Goal: Task Accomplishment & Management: Complete application form

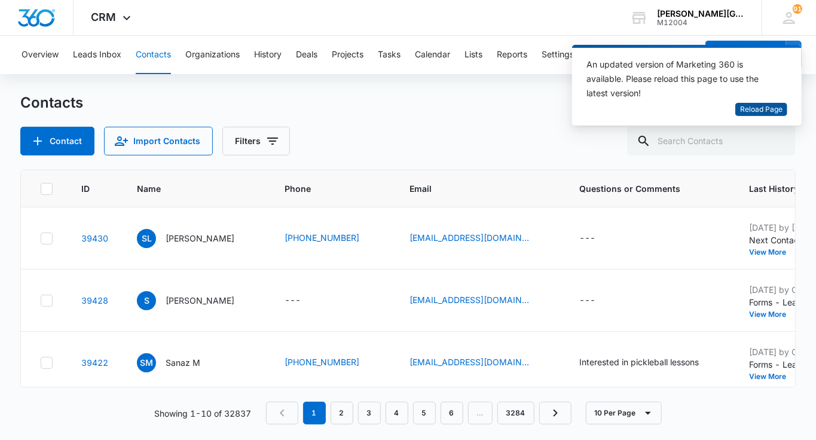
click at [764, 107] on span "Reload Page" at bounding box center [761, 109] width 42 height 11
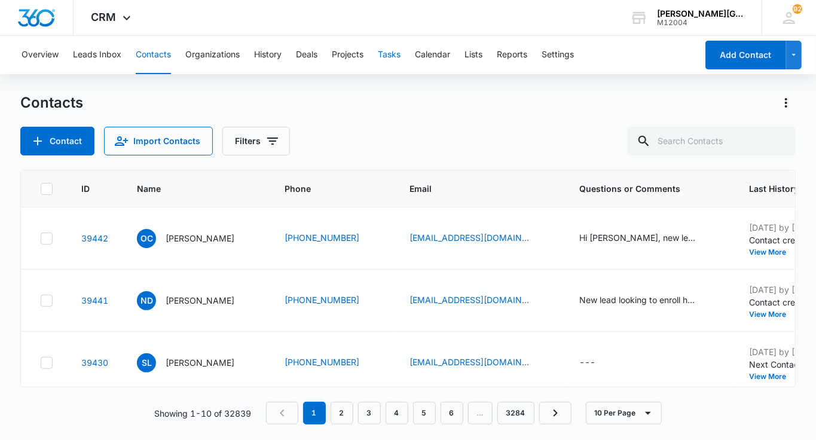
click at [396, 54] on button "Tasks" at bounding box center [389, 55] width 23 height 38
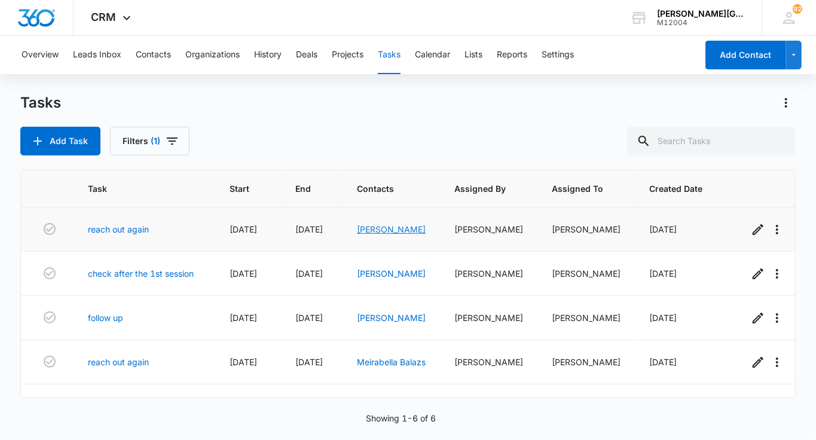
click at [393, 230] on link "[PERSON_NAME]" at bounding box center [391, 229] width 69 height 10
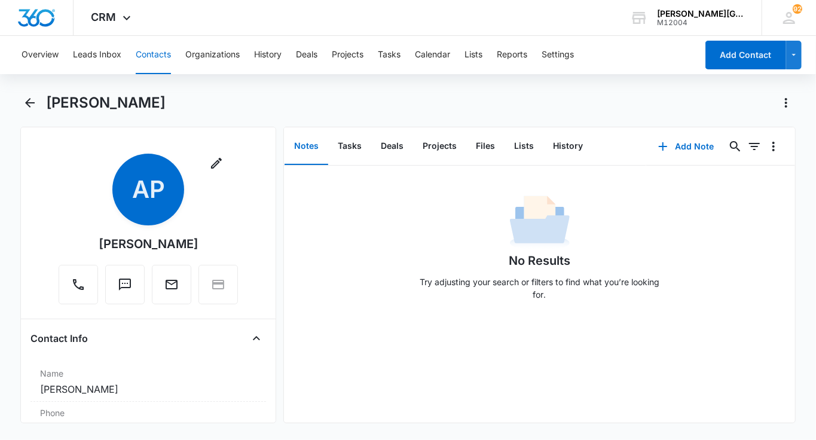
click at [148, 59] on button "Contacts" at bounding box center [153, 55] width 35 height 38
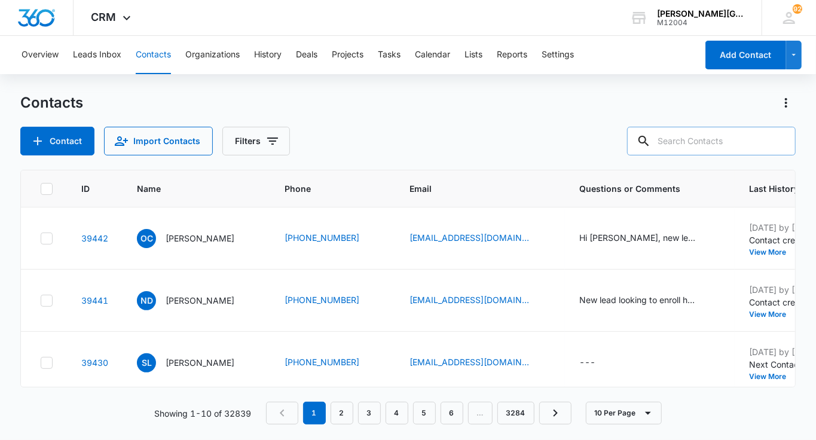
click at [720, 144] on input "text" at bounding box center [711, 141] width 169 height 29
paste input "[EMAIL_ADDRESS][DOMAIN_NAME]"
type input "[EMAIL_ADDRESS][DOMAIN_NAME]"
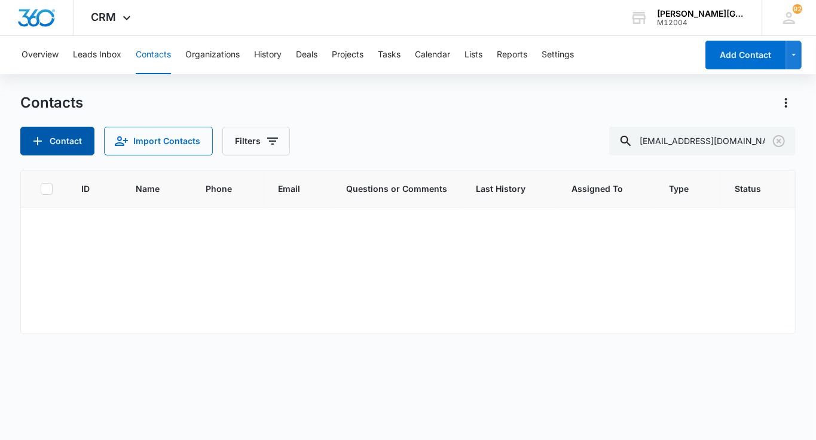
click at [77, 141] on button "Contact" at bounding box center [57, 141] width 74 height 29
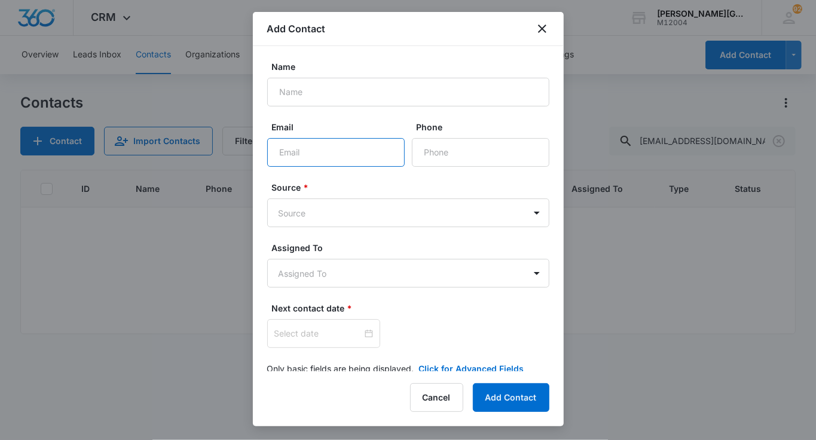
click at [313, 148] on input "Email" at bounding box center [336, 152] width 138 height 29
paste input "[EMAIL_ADDRESS][DOMAIN_NAME]"
type input "[EMAIL_ADDRESS][DOMAIN_NAME]"
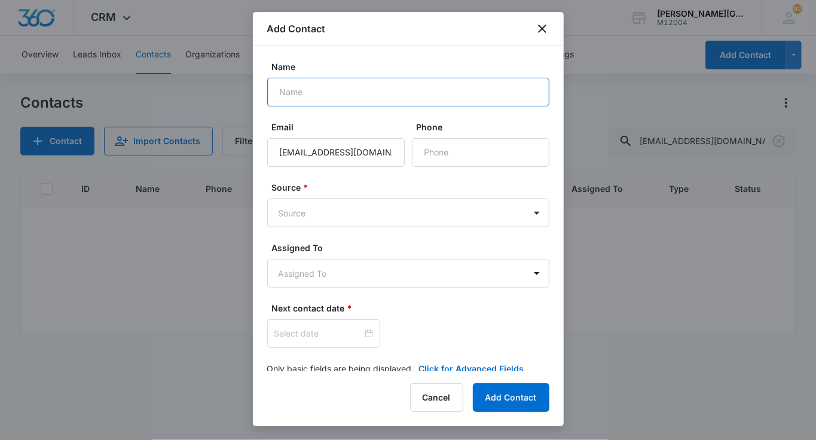
click at [291, 103] on input "Name" at bounding box center [408, 92] width 282 height 29
paste input "[PERSON_NAME]"
type input "[PERSON_NAME]"
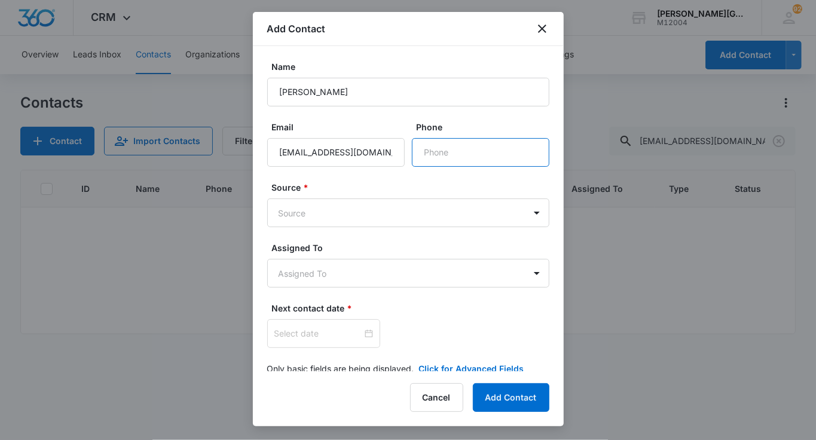
click at [434, 144] on input "Phone" at bounding box center [481, 152] width 138 height 29
paste input "[PHONE_NUMBER]"
type input "[PHONE_NUMBER]"
click at [347, 224] on body "CRM Apps Reputation Websites Forms CRM Email Social Shop Payments POS Content A…" at bounding box center [408, 220] width 816 height 440
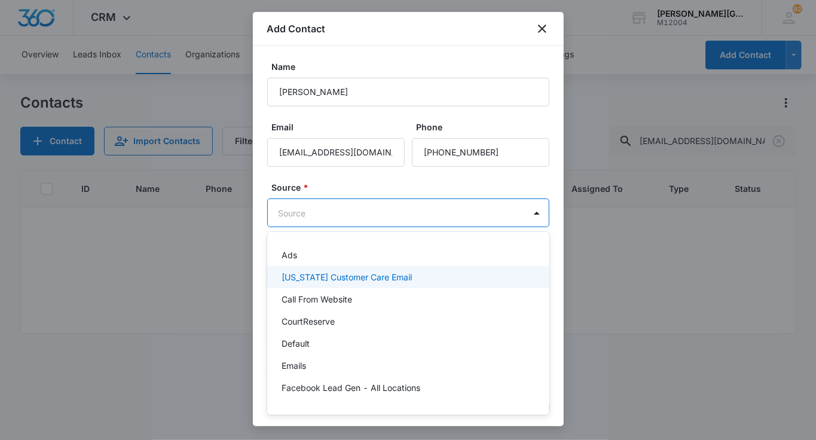
scroll to position [959, 0]
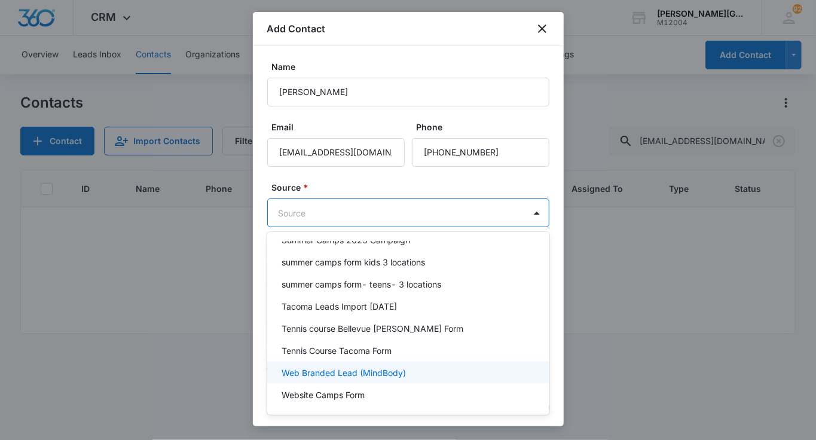
click at [341, 366] on p "Web Branded Lead (MindBody)" at bounding box center [344, 372] width 124 height 13
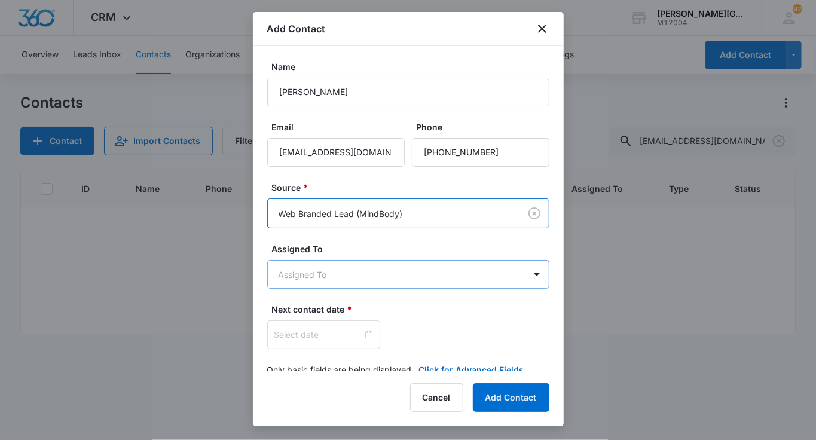
click at [328, 260] on body "CRM Apps Reputation Websites Forms CRM Email Social Shop Payments POS Content A…" at bounding box center [408, 220] width 816 height 440
type input "д"
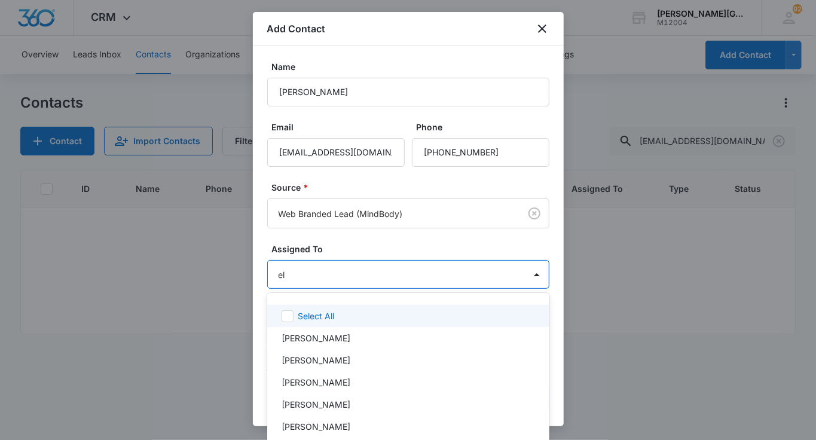
type input "[PERSON_NAME]"
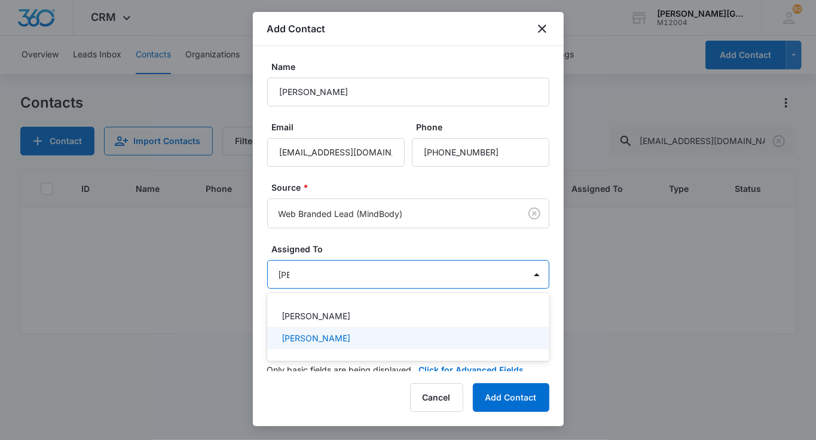
click at [328, 339] on p "[PERSON_NAME]" at bounding box center [316, 338] width 69 height 13
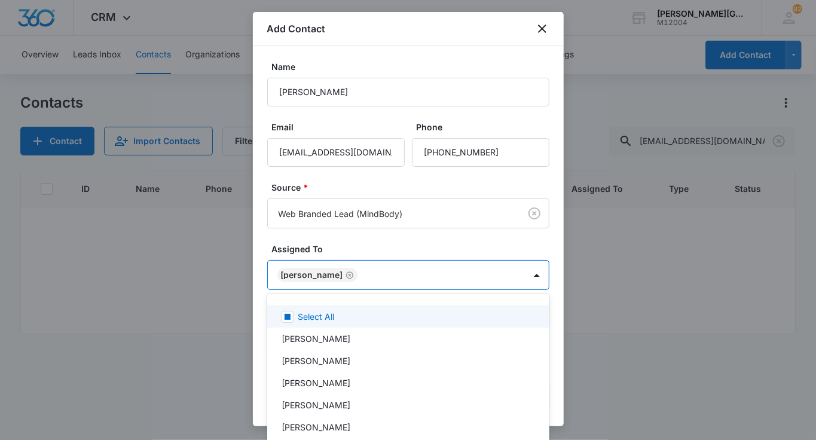
click at [356, 262] on div at bounding box center [408, 220] width 816 height 440
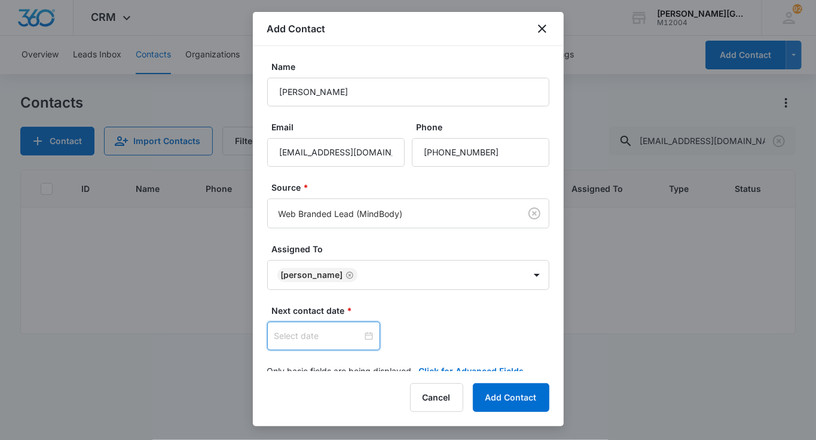
click at [324, 332] on input at bounding box center [318, 335] width 88 height 13
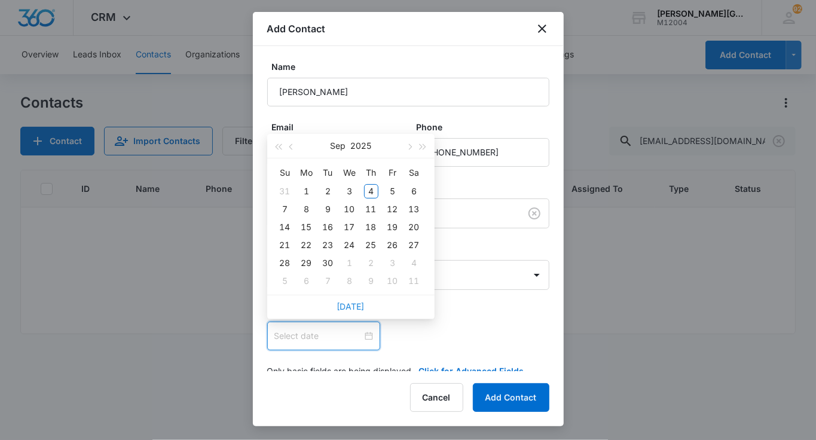
click at [351, 305] on link "[DATE]" at bounding box center [351, 306] width 28 height 10
type input "[DATE]"
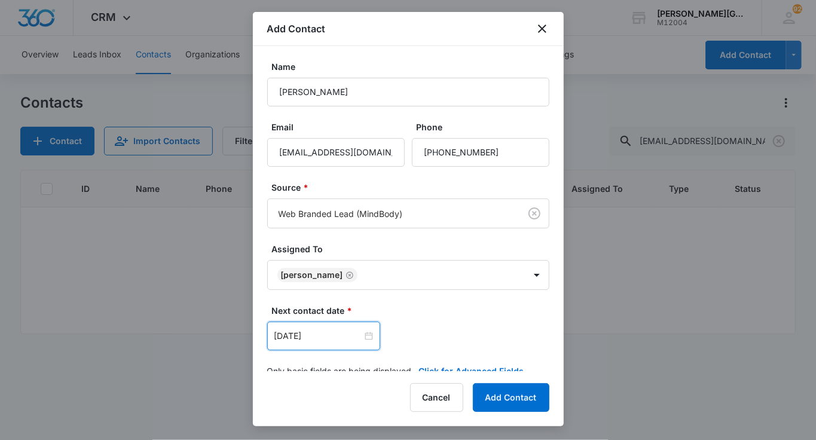
scroll to position [19, 0]
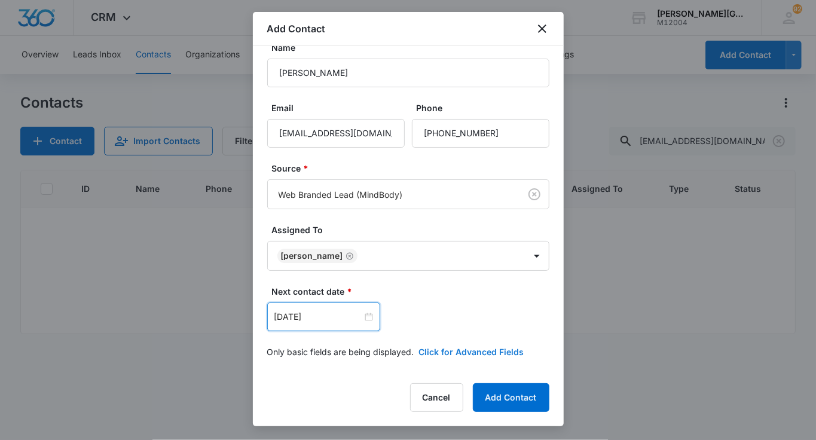
click at [433, 346] on button "Click for Advanced Fields" at bounding box center [471, 352] width 105 height 13
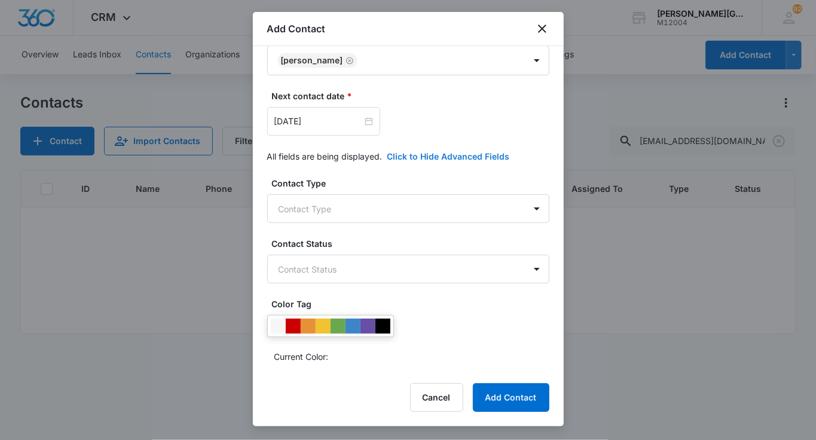
scroll to position [242, 0]
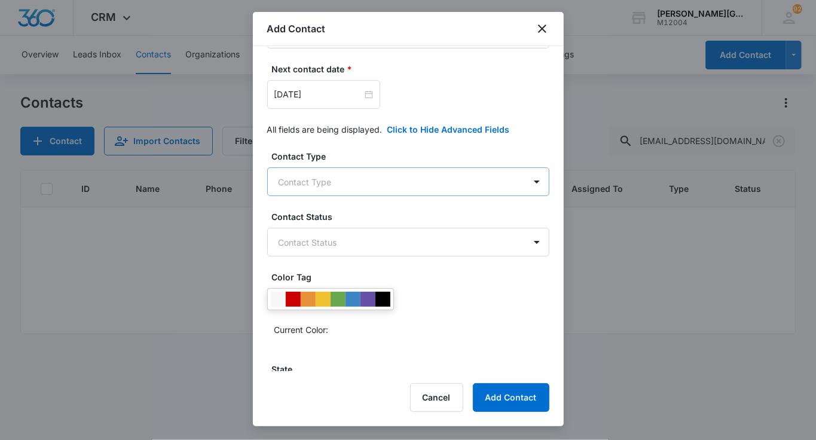
click at [357, 173] on body "CRM Apps Reputation Websites Forms CRM Email Social Shop Payments POS Content A…" at bounding box center [408, 220] width 816 height 440
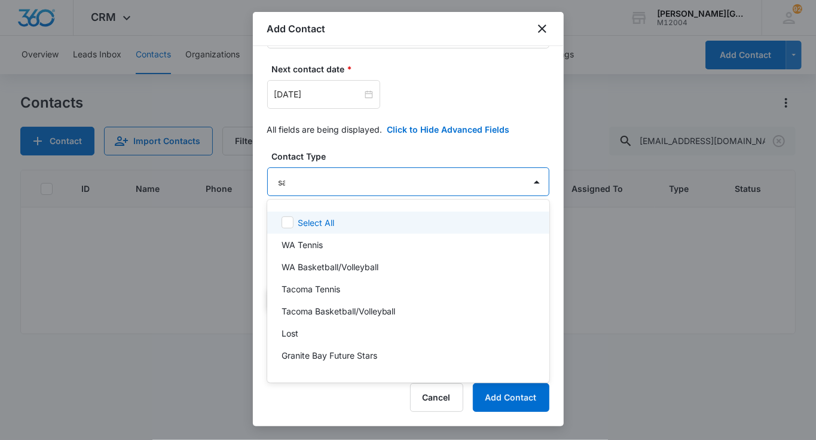
type input "sar"
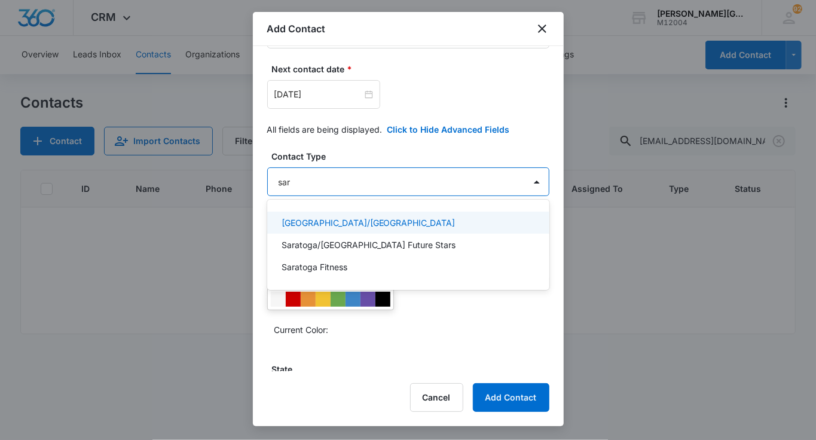
click at [341, 218] on p "[GEOGRAPHIC_DATA]/[GEOGRAPHIC_DATA]" at bounding box center [369, 222] width 174 height 13
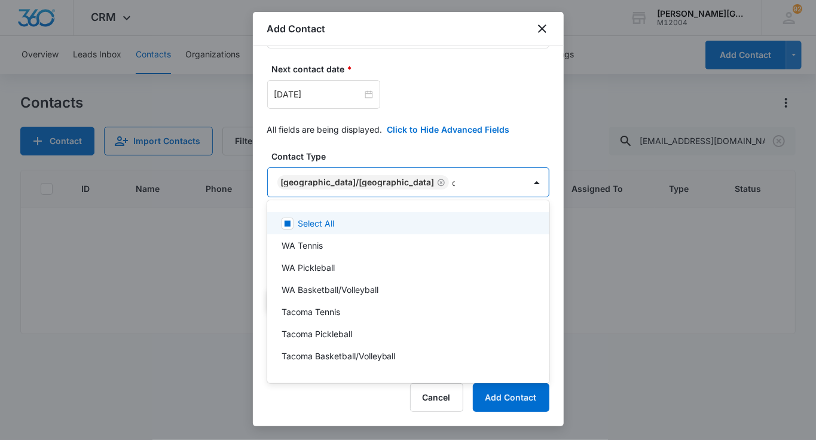
type input "cup"
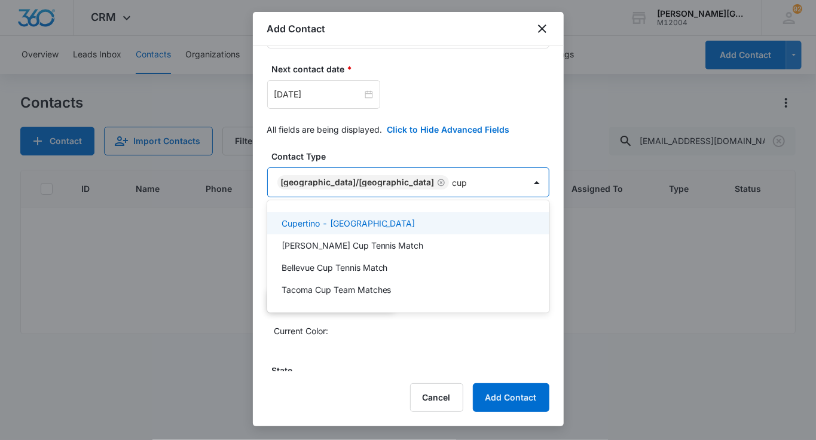
click at [324, 224] on p "Cupertino - [GEOGRAPHIC_DATA]" at bounding box center [349, 223] width 134 height 13
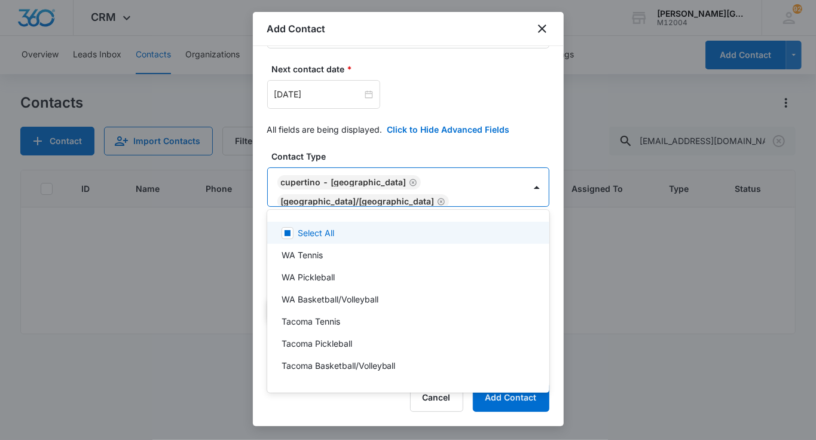
click at [342, 178] on div at bounding box center [408, 220] width 816 height 440
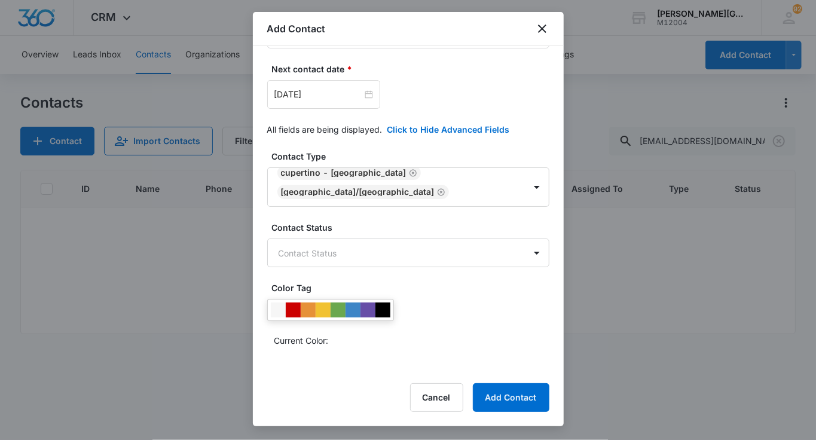
scroll to position [334, 0]
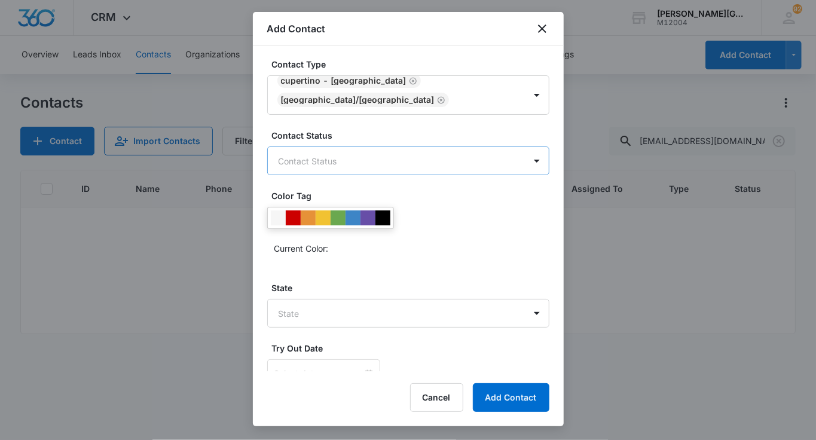
click at [327, 152] on body "CRM Apps Reputation Websites Forms CRM Email Social Shop Payments POS Content A…" at bounding box center [408, 220] width 816 height 440
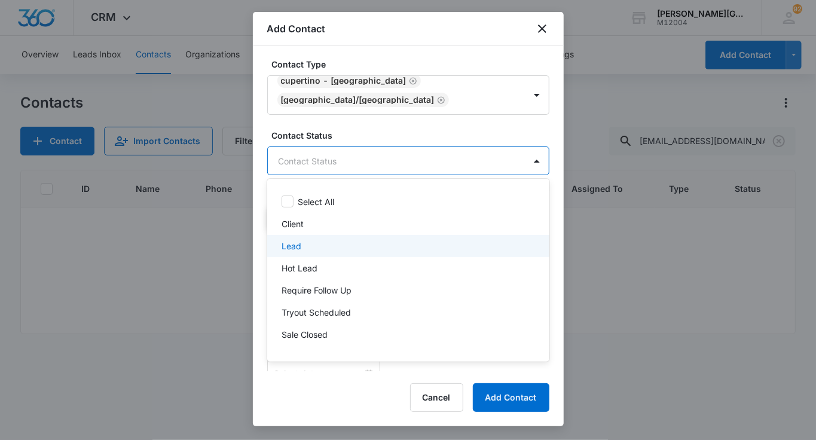
drag, startPoint x: 310, startPoint y: 237, endPoint x: 310, endPoint y: 249, distance: 12.0
click at [310, 237] on div "Lead" at bounding box center [408, 246] width 282 height 22
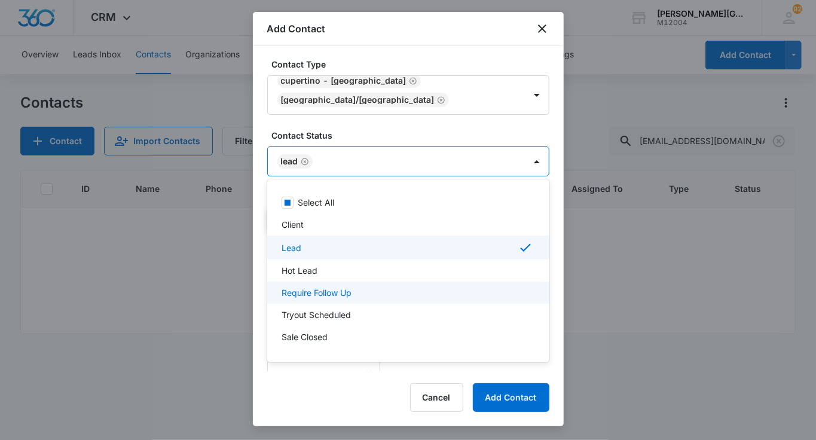
drag, startPoint x: 326, startPoint y: 298, endPoint x: 386, endPoint y: 90, distance: 216.5
click at [326, 298] on p "Require Follow Up" at bounding box center [317, 292] width 70 height 13
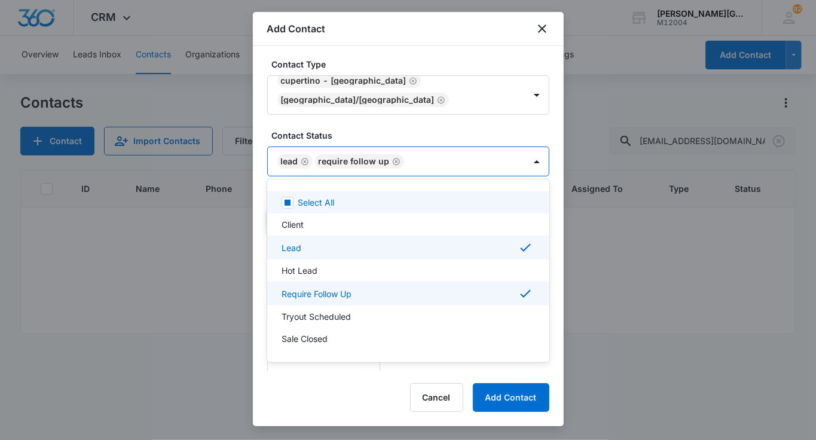
click at [389, 83] on div at bounding box center [408, 220] width 816 height 440
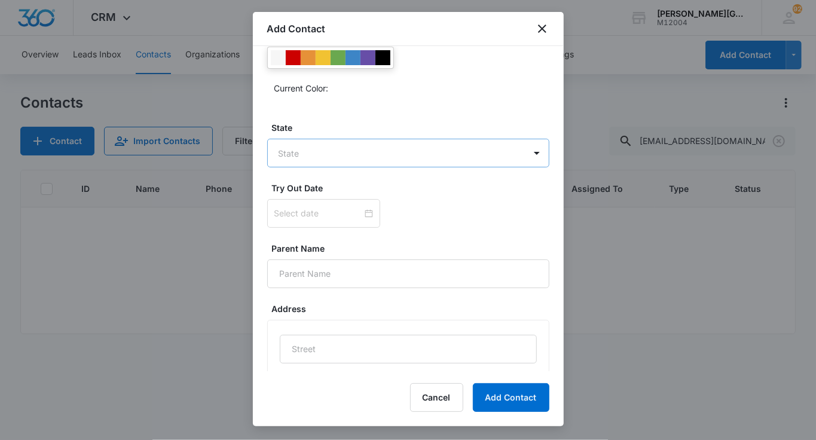
scroll to position [497, 0]
click at [332, 147] on body "CRM Apps Reputation Websites Forms CRM Email Social Shop Payments POS Content A…" at bounding box center [408, 220] width 816 height 440
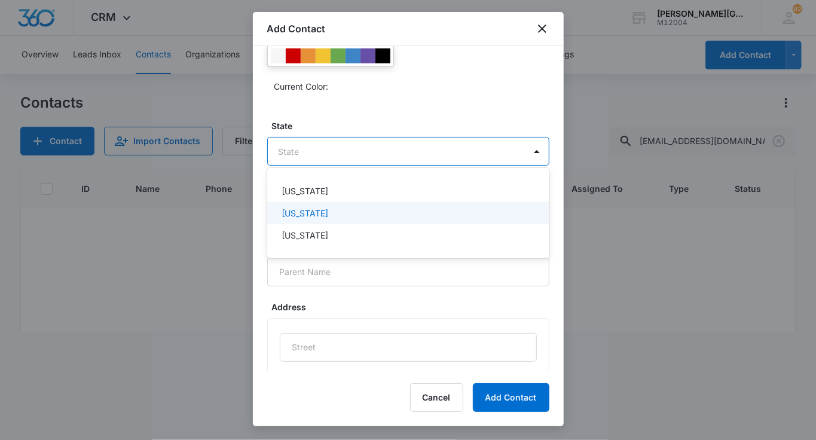
click at [312, 222] on div "[US_STATE]" at bounding box center [408, 213] width 282 height 22
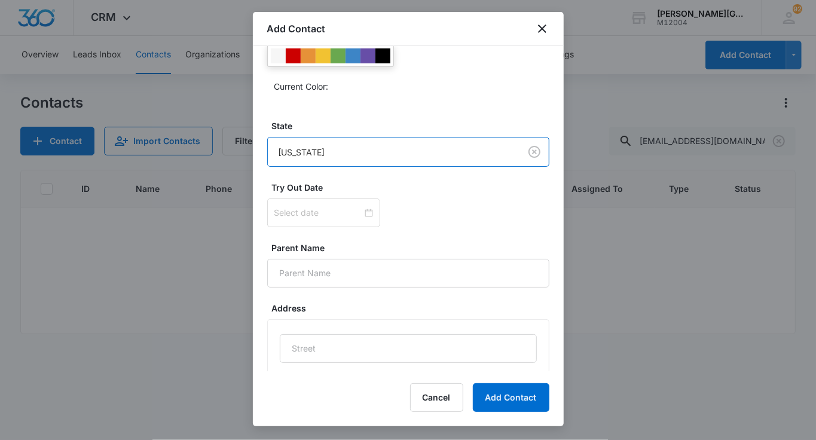
scroll to position [613, 0]
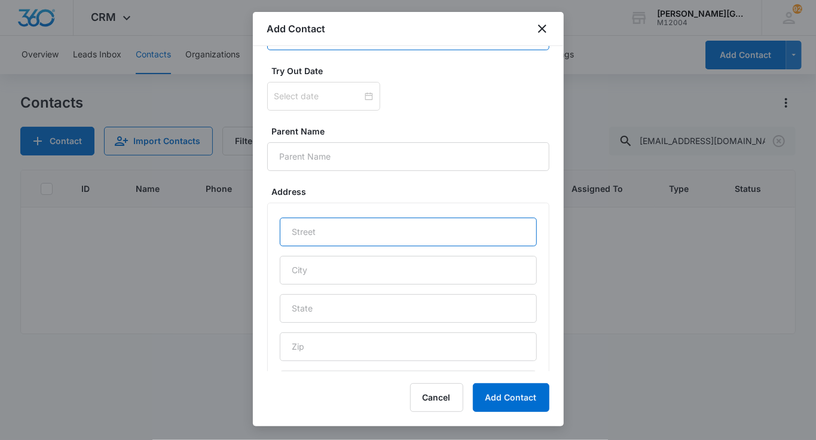
click at [303, 239] on input "text" at bounding box center [408, 232] width 257 height 29
paste input "19700, Minocqua Ct"
type input "19700, Minocqua Ct"
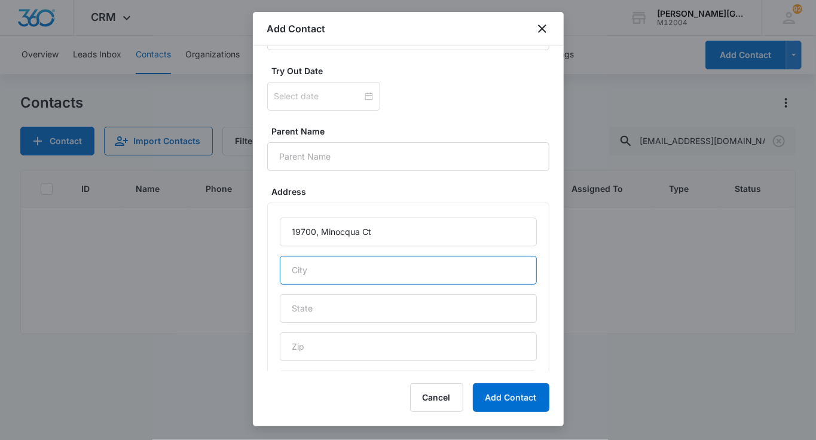
click at [308, 271] on input "text" at bounding box center [408, 270] width 257 height 29
type input "Saratoga"
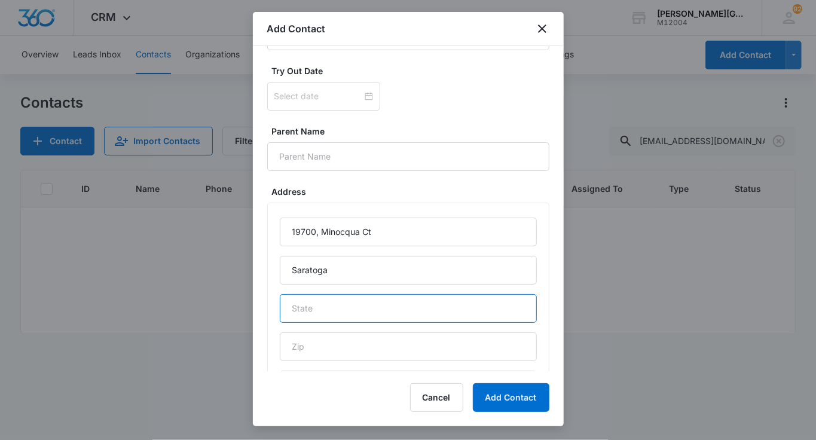
click at [341, 303] on input "text" at bounding box center [408, 308] width 257 height 29
type input "CA"
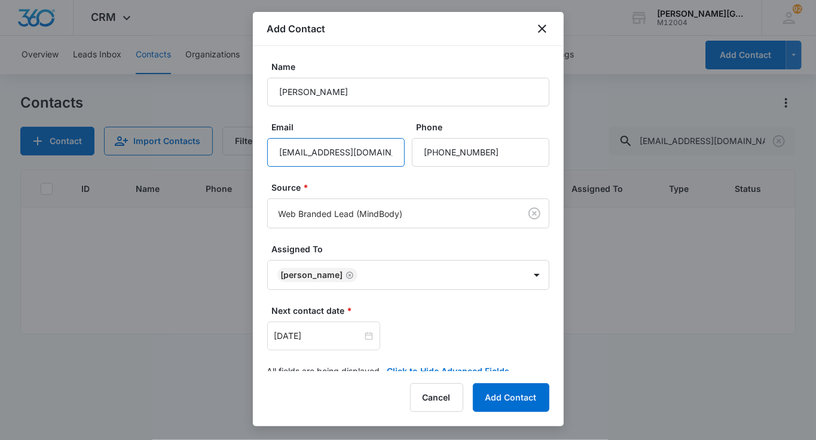
click at [342, 154] on input "[EMAIL_ADDRESS][DOMAIN_NAME]" at bounding box center [336, 152] width 138 height 29
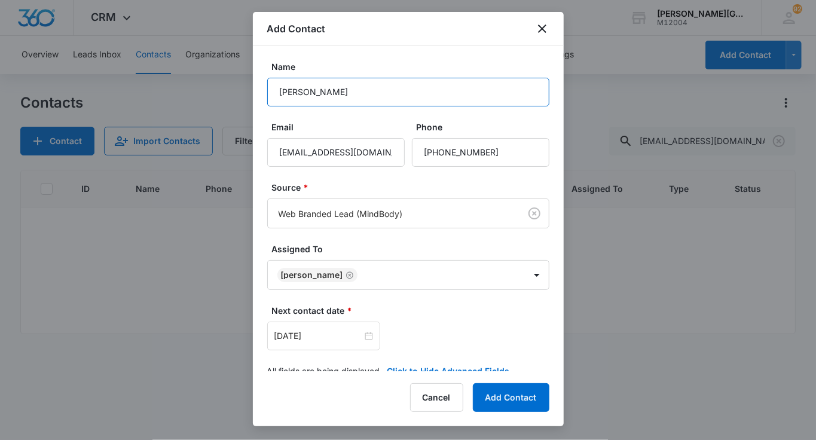
click at [355, 97] on input "[PERSON_NAME]" at bounding box center [408, 92] width 282 height 29
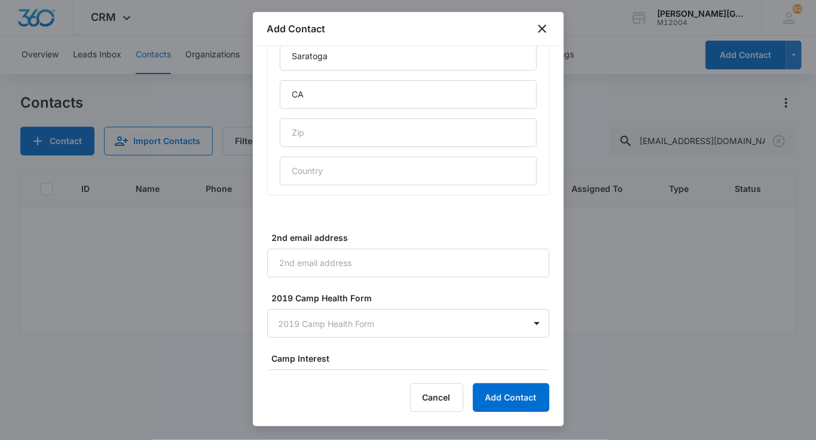
scroll to position [830, 0]
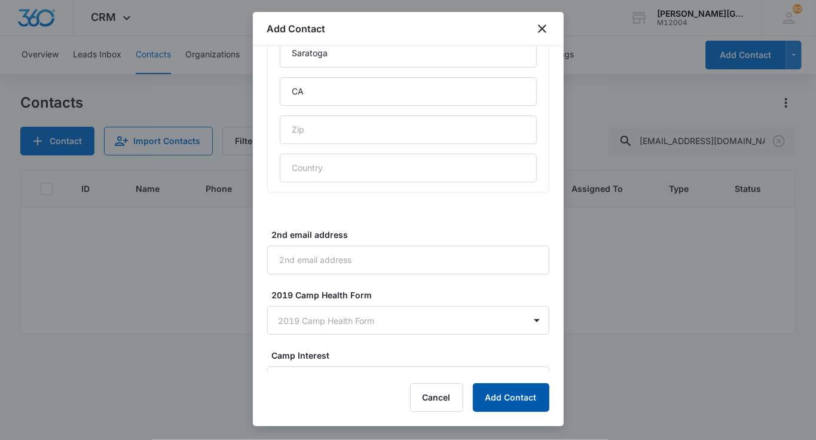
click at [492, 405] on button "Add Contact" at bounding box center [511, 397] width 77 height 29
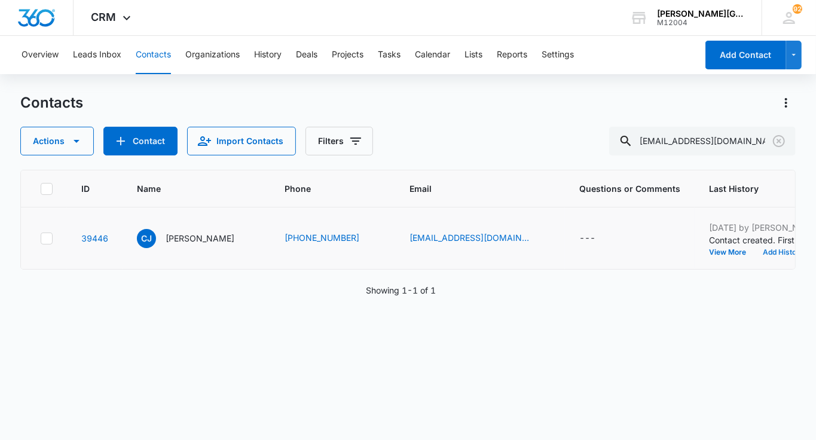
click at [754, 256] on button "Add History" at bounding box center [782, 252] width 57 height 7
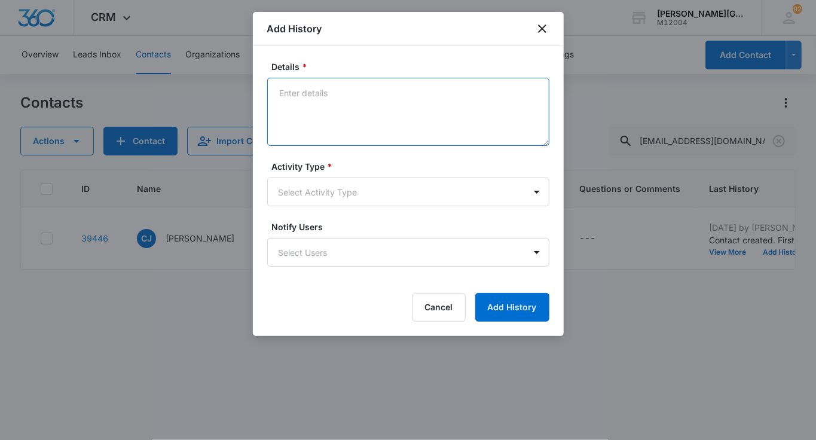
click at [329, 115] on textarea "Details *" at bounding box center [408, 112] width 282 height 68
paste textarea "Hello [PERSON_NAME] this email finds you well! We noticed that you created an a…"
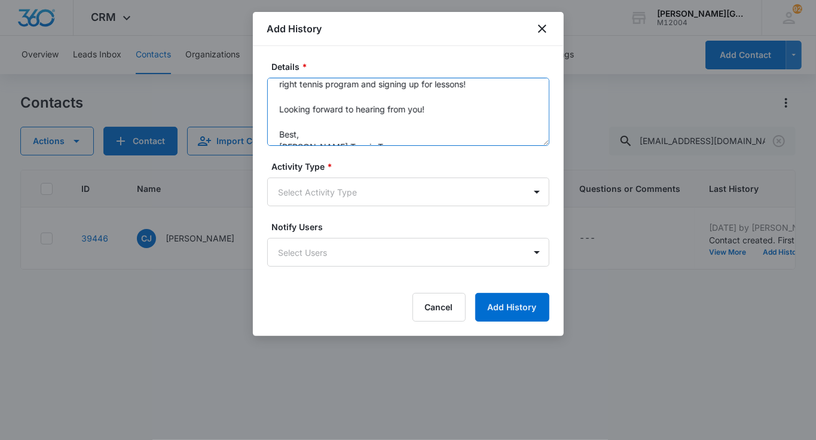
scroll to position [126, 0]
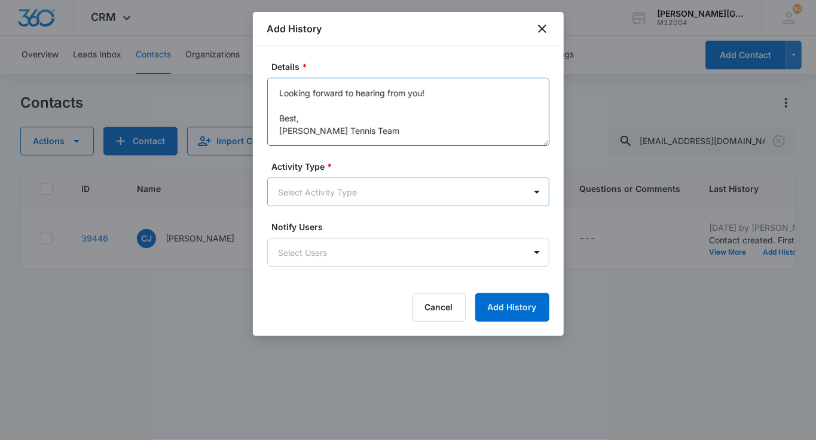
type textarea "Hello [PERSON_NAME] this email finds you well! We noticed that you created an a…"
click at [321, 181] on body "CRM Apps Reputation Websites Forms CRM Email Social Shop Payments POS Content A…" at bounding box center [408, 220] width 816 height 440
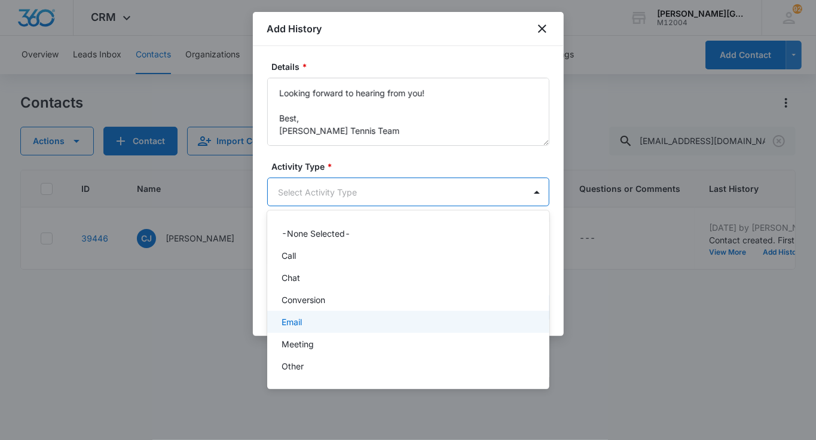
click at [301, 317] on p "Email" at bounding box center [292, 322] width 20 height 13
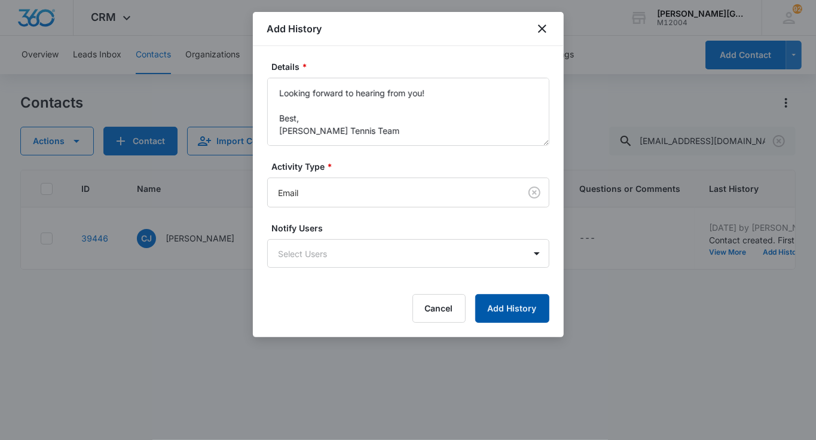
click at [523, 316] on button "Add History" at bounding box center [512, 308] width 74 height 29
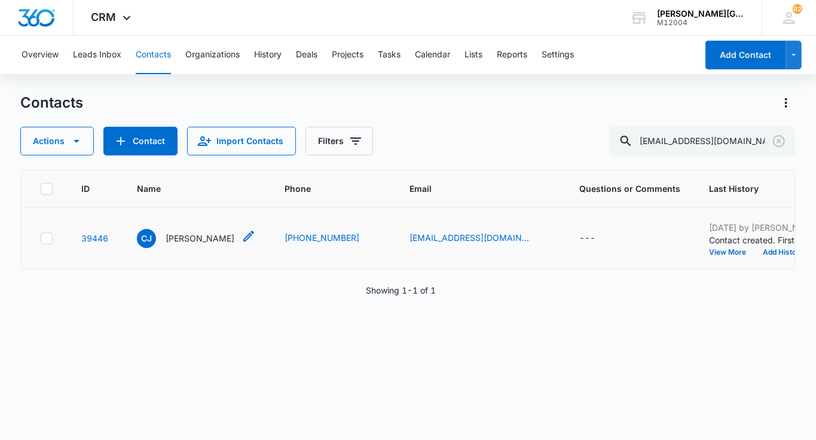
click at [187, 245] on p "[PERSON_NAME]" at bounding box center [200, 238] width 69 height 13
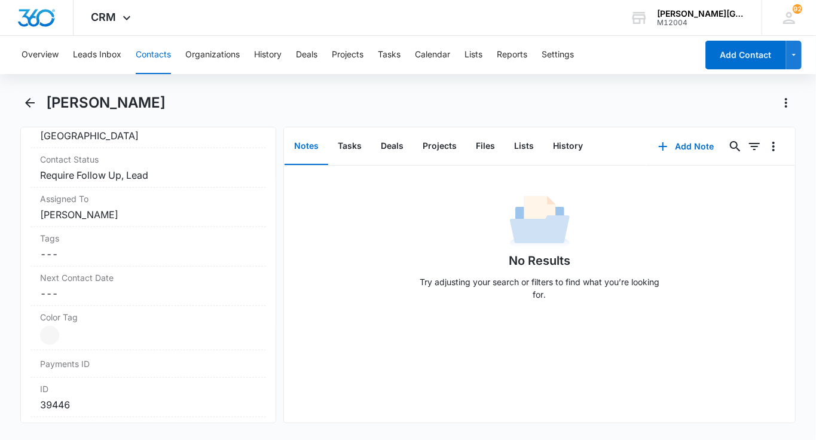
scroll to position [557, 0]
click at [145, 286] on dd "Cancel Save Changes ---" at bounding box center [148, 293] width 216 height 14
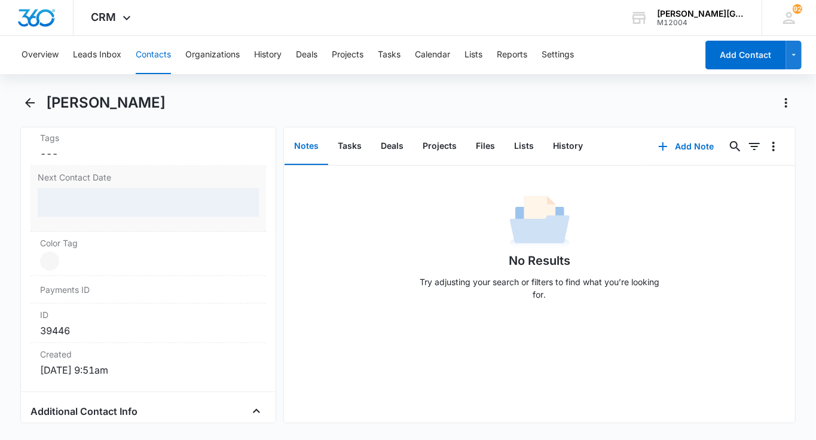
scroll to position [659, 0]
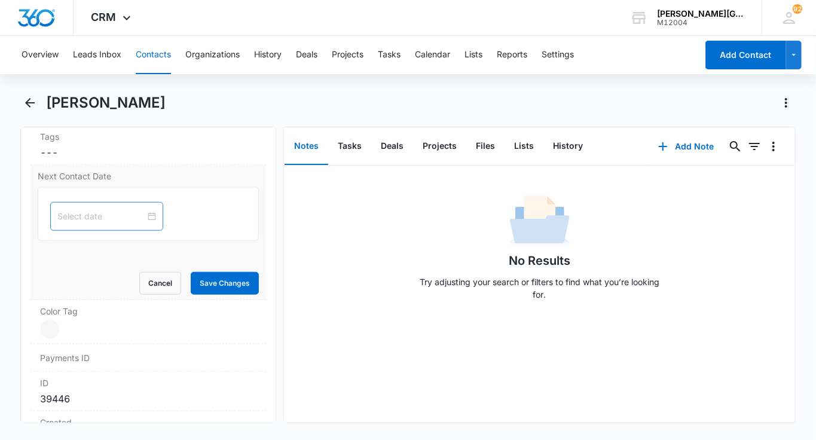
click at [100, 217] on input at bounding box center [101, 216] width 88 height 13
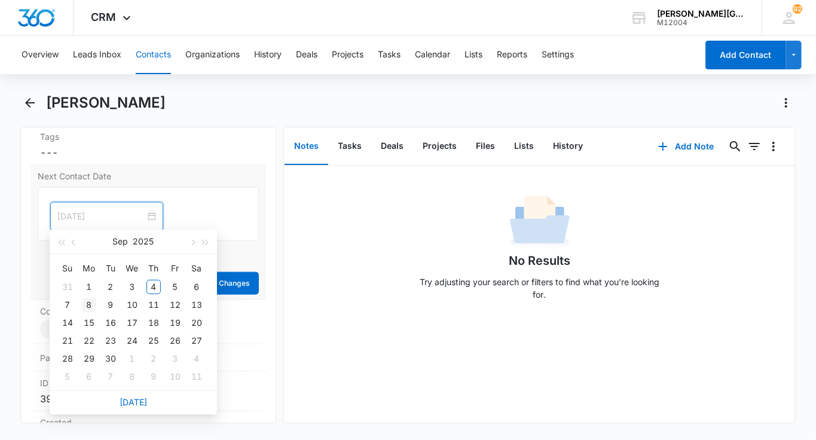
type input "[DATE]"
click at [89, 301] on div "8" at bounding box center [89, 305] width 14 height 14
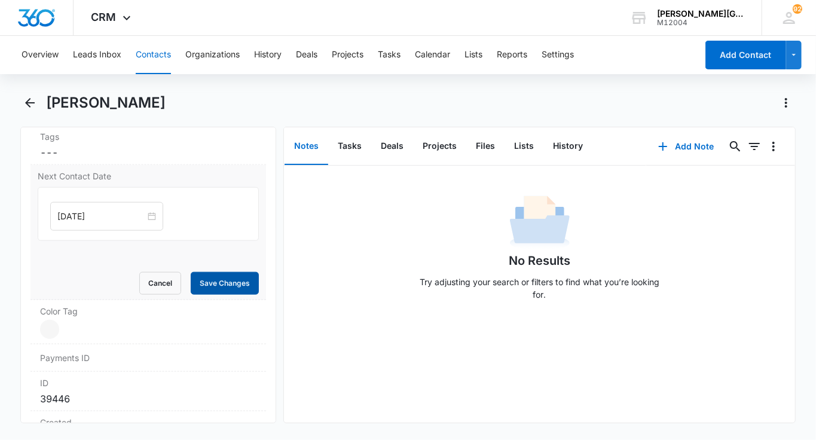
click at [225, 277] on button "Save Changes" at bounding box center [225, 283] width 68 height 23
click at [152, 60] on button "Contacts" at bounding box center [153, 55] width 35 height 38
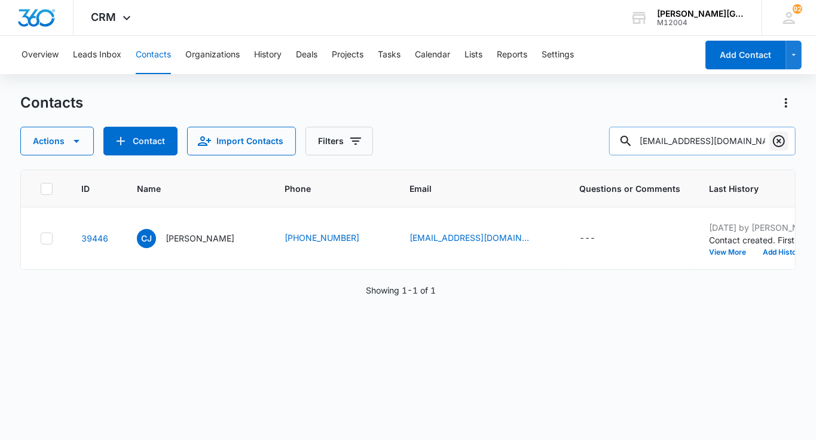
click at [778, 139] on icon "Clear" at bounding box center [779, 141] width 14 height 14
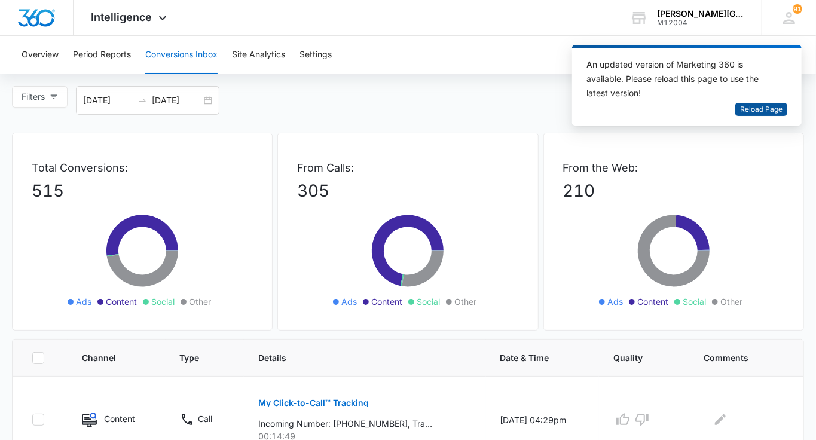
click at [756, 106] on span "Reload Page" at bounding box center [761, 109] width 42 height 11
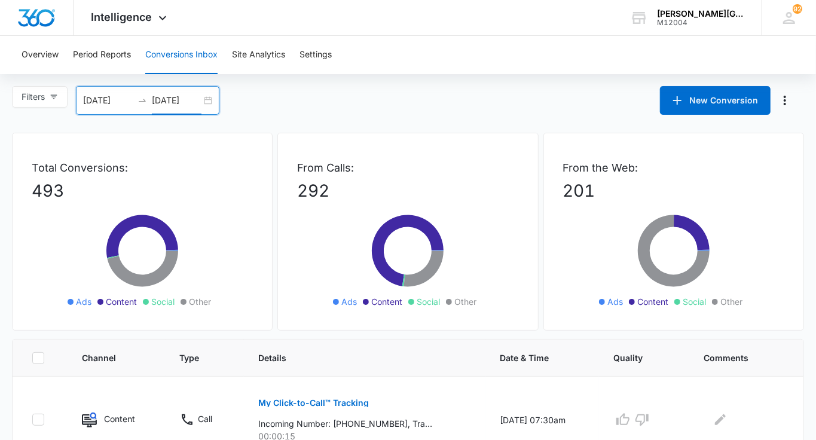
click at [186, 97] on input "09/04/2025" at bounding box center [177, 100] width 50 height 13
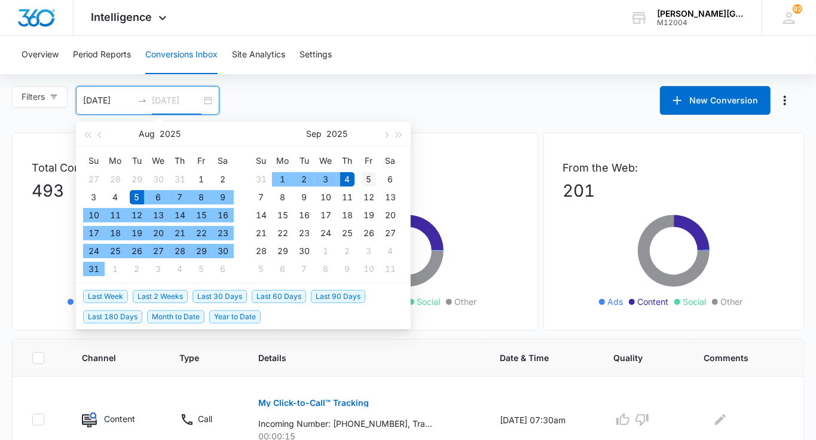
type input "09/05/2025"
click at [366, 174] on div "5" at bounding box center [369, 179] width 14 height 14
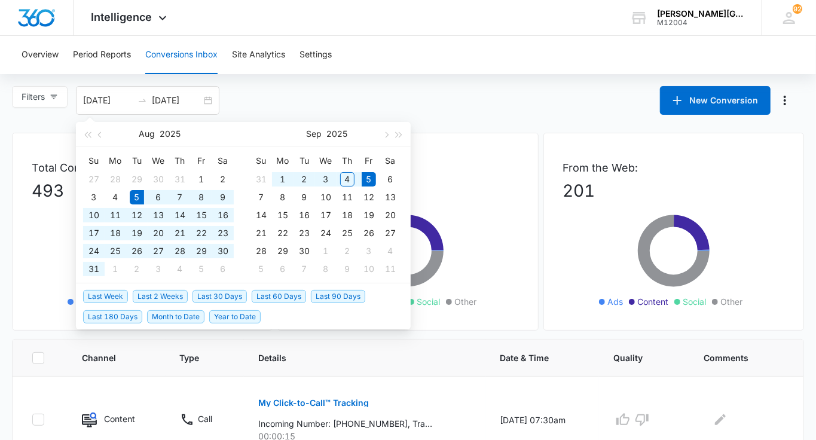
click at [440, 51] on div "Overview Period Reports Conversions Inbox Site Analytics Settings" at bounding box center [407, 55] width 787 height 38
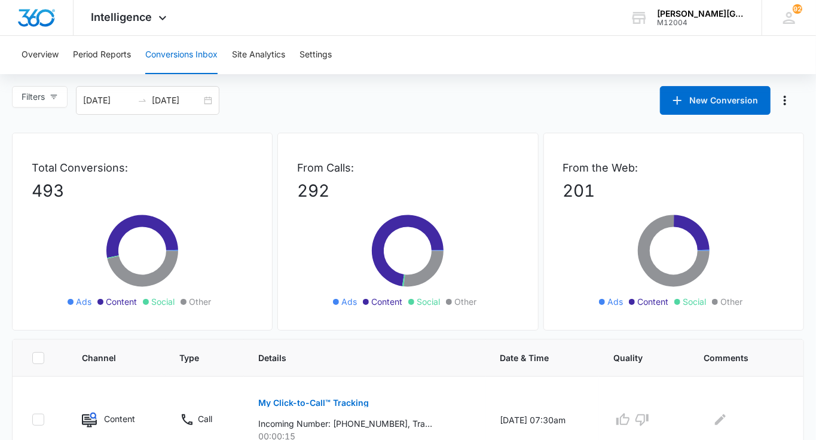
scroll to position [817, 0]
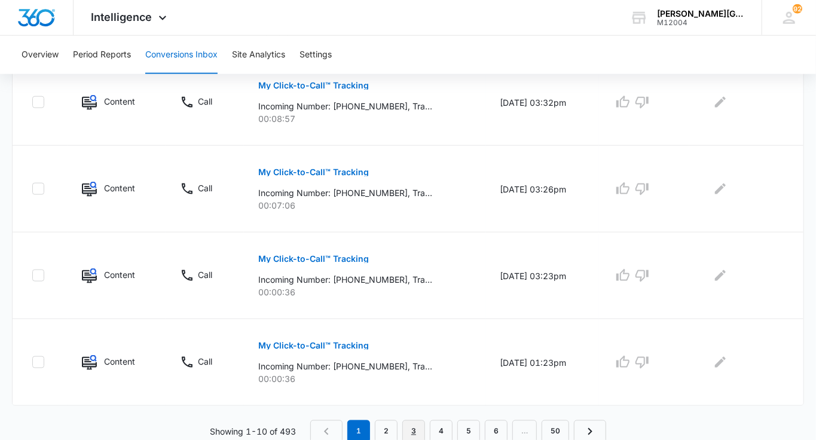
click at [419, 429] on link "3" at bounding box center [413, 431] width 23 height 23
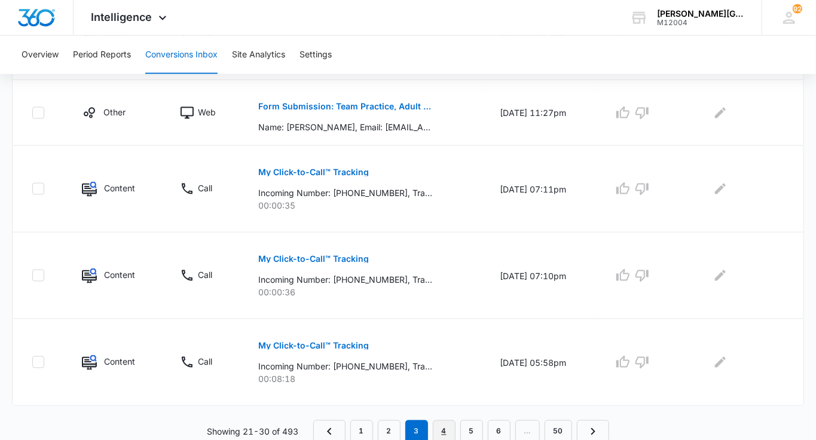
click at [441, 429] on link "4" at bounding box center [444, 431] width 23 height 23
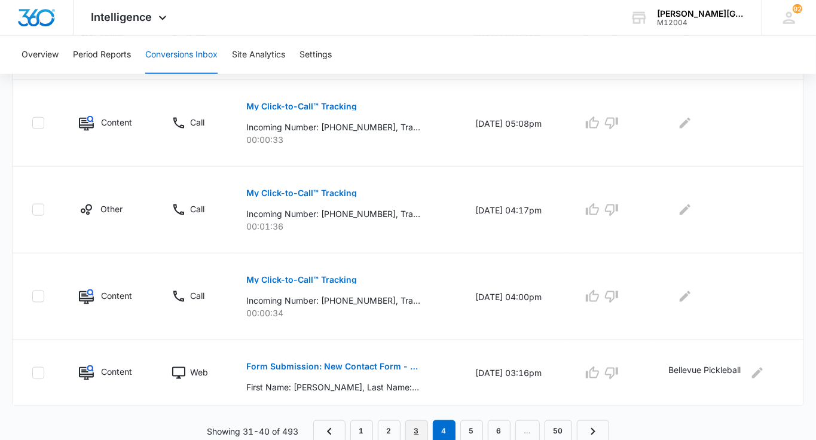
click at [421, 424] on link "3" at bounding box center [416, 431] width 23 height 23
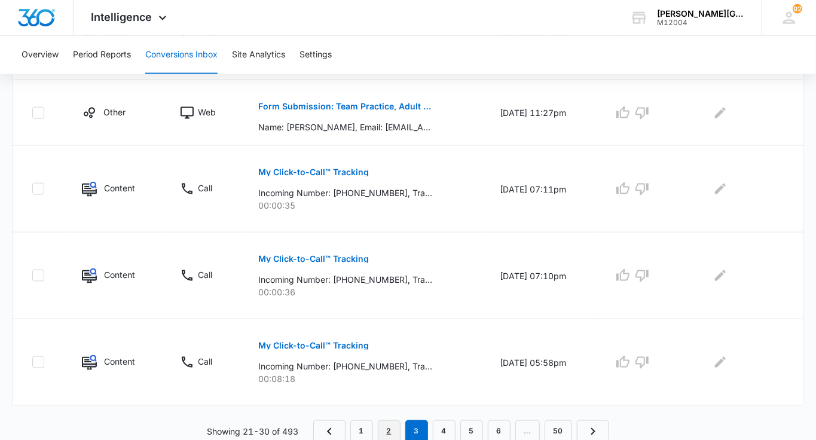
click at [388, 432] on link "2" at bounding box center [389, 431] width 23 height 23
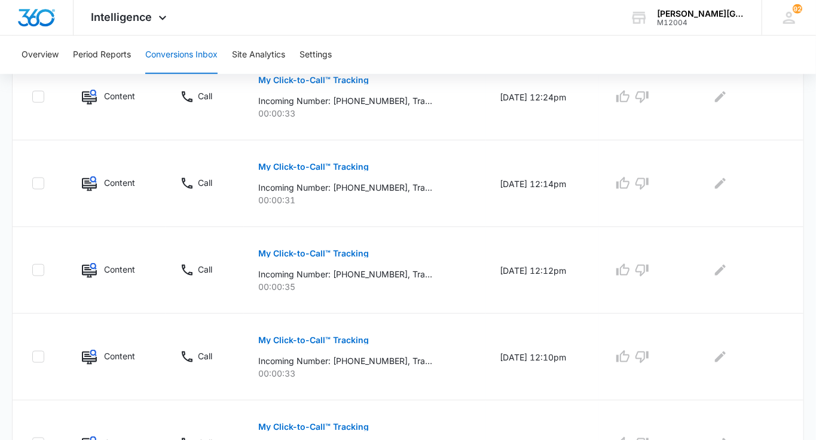
scroll to position [838, 0]
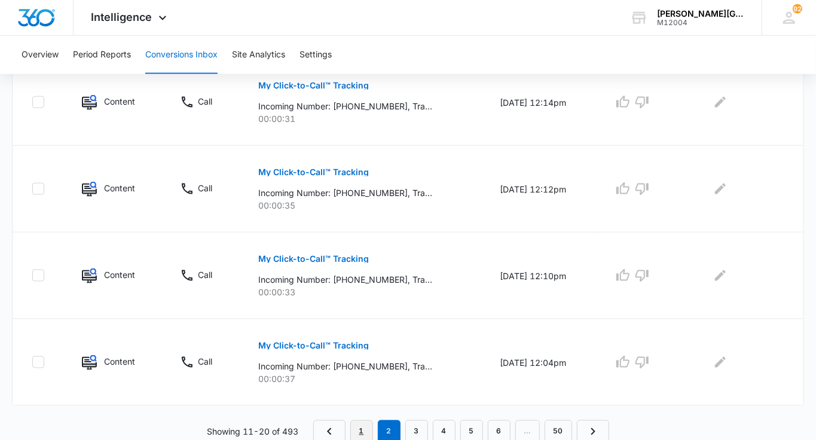
click at [368, 423] on link "1" at bounding box center [361, 431] width 23 height 23
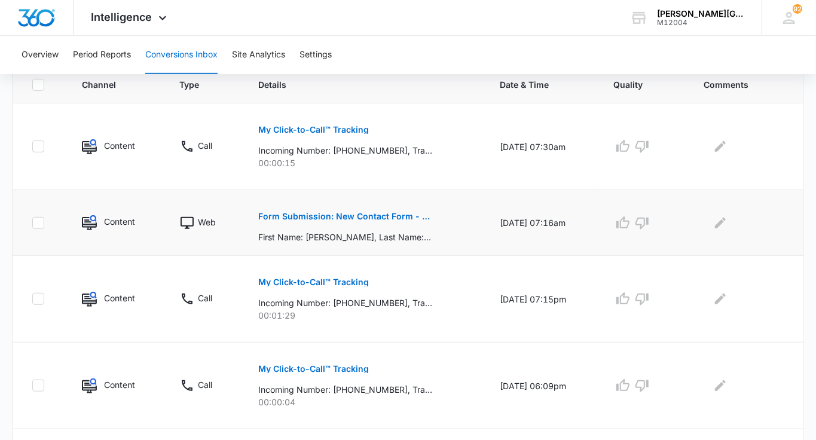
scroll to position [268, 0]
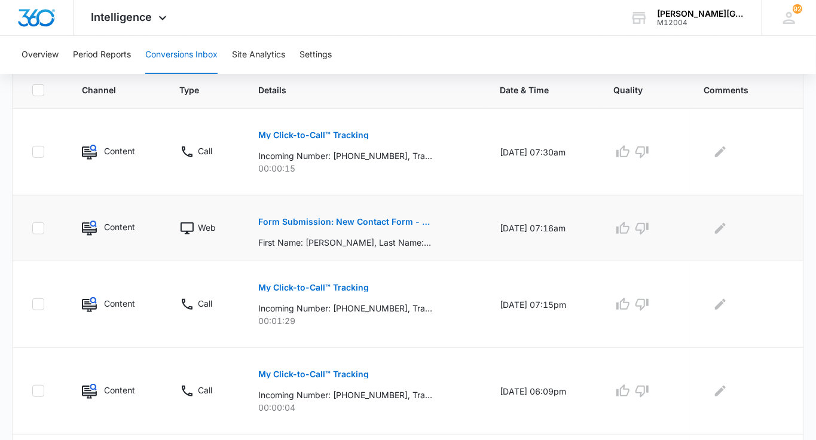
click at [398, 219] on p "Form Submission: New Contact Form - Gorin Tennis" at bounding box center [345, 222] width 174 height 8
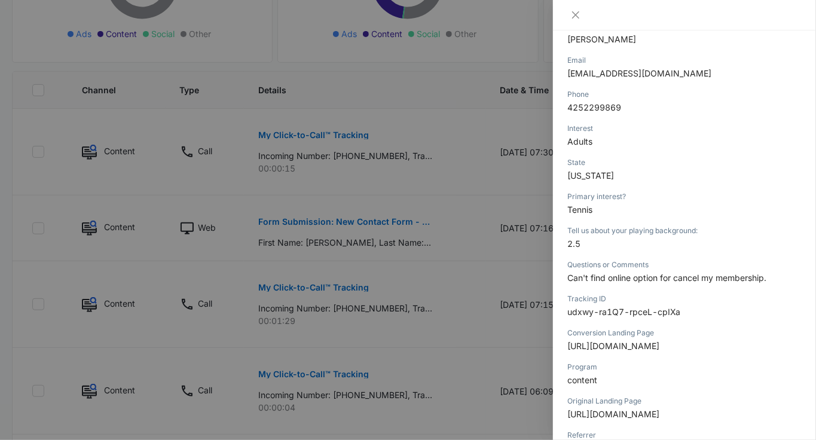
scroll to position [221, 0]
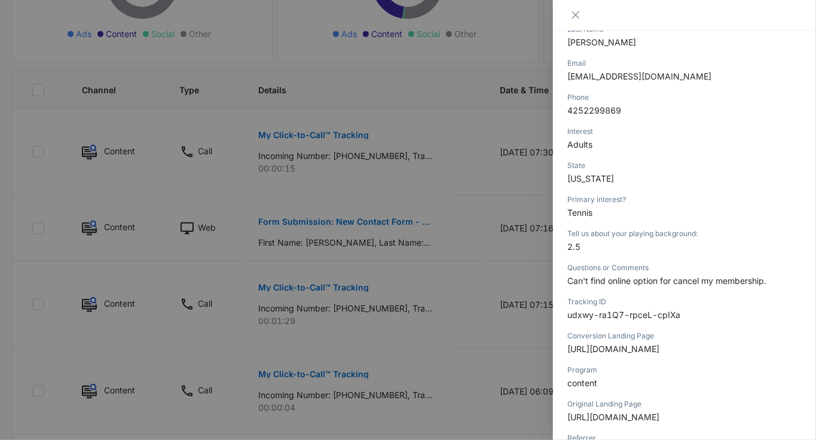
click at [454, 295] on div at bounding box center [408, 220] width 816 height 440
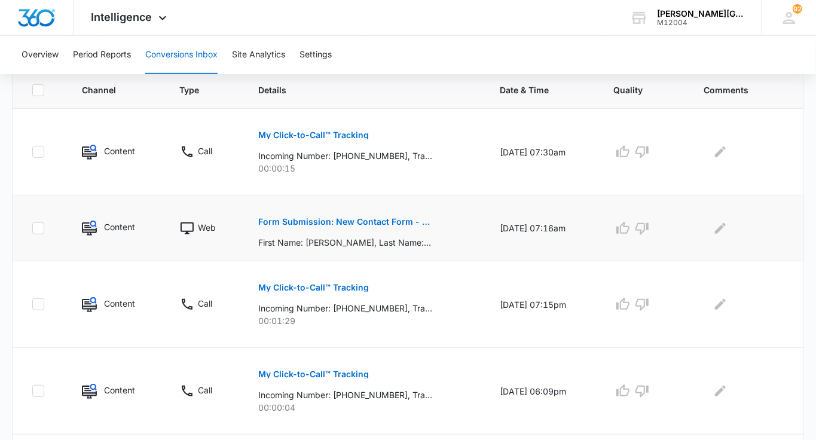
click at [735, 222] on div at bounding box center [744, 228] width 81 height 19
click at [723, 225] on icon "Edit Comments" at bounding box center [720, 228] width 14 height 14
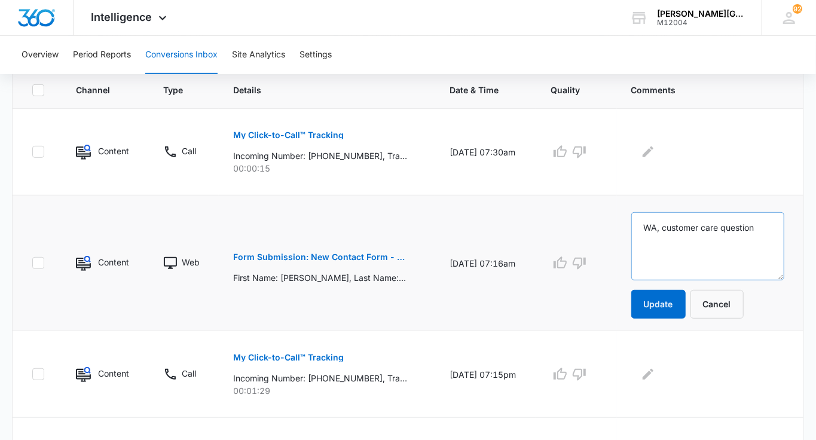
click at [670, 225] on textarea "WA, customer care question" at bounding box center [707, 246] width 153 height 68
type textarea "WA client, customer care question"
click at [667, 305] on button "Update" at bounding box center [658, 304] width 54 height 29
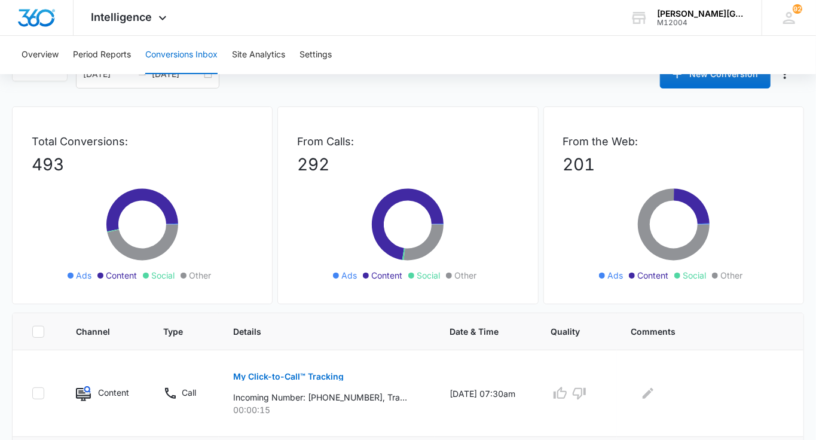
scroll to position [0, 0]
